Goal: Task Accomplishment & Management: Use online tool/utility

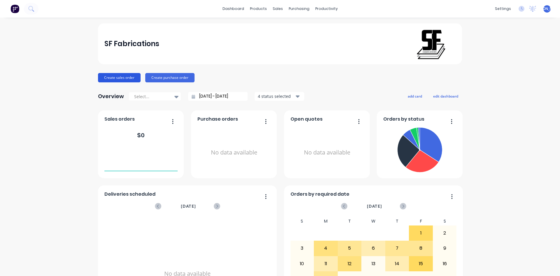
click at [118, 76] on button "Create sales order" at bounding box center [119, 77] width 43 height 9
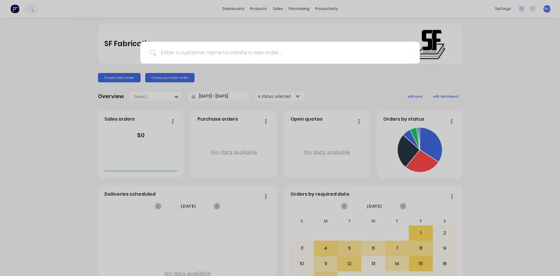
click at [325, 77] on div at bounding box center [280, 138] width 560 height 276
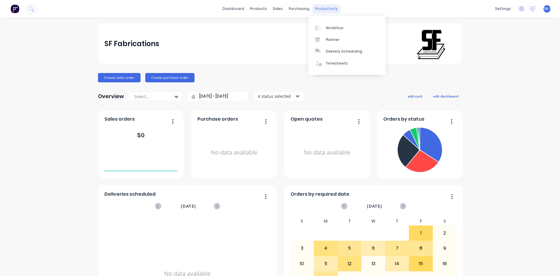
click at [323, 7] on div "productivity" at bounding box center [326, 8] width 28 height 9
click at [335, 29] on div "Workflow" at bounding box center [335, 27] width 18 height 5
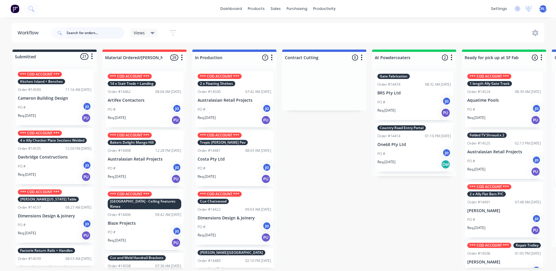
click at [74, 34] on input "text" at bounding box center [96, 33] width 58 height 12
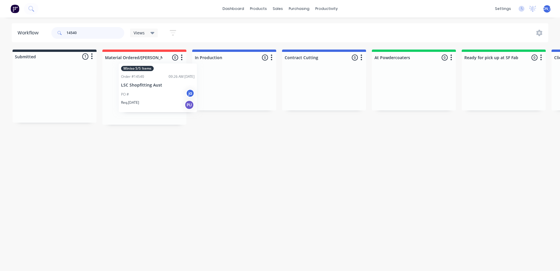
drag, startPoint x: 47, startPoint y: 97, endPoint x: 150, endPoint y: 90, distance: 103.2
click at [151, 90] on div "Submitted 1 Status colour #273444 hex #273444 Save Cancel Summaries Total order…" at bounding box center [482, 87] width 973 height 75
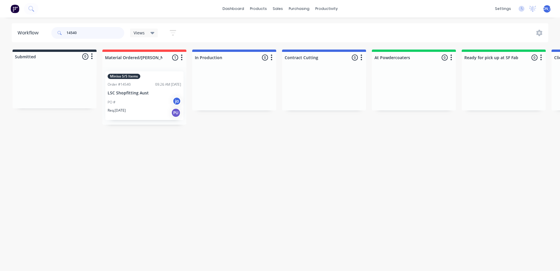
type input "14540"
click at [240, 207] on div "Workflow 14540 Views Save new view None (Default) edit Show/Hide statuses Show …" at bounding box center [280, 141] width 560 height 236
